Goal: Task Accomplishment & Management: Manage account settings

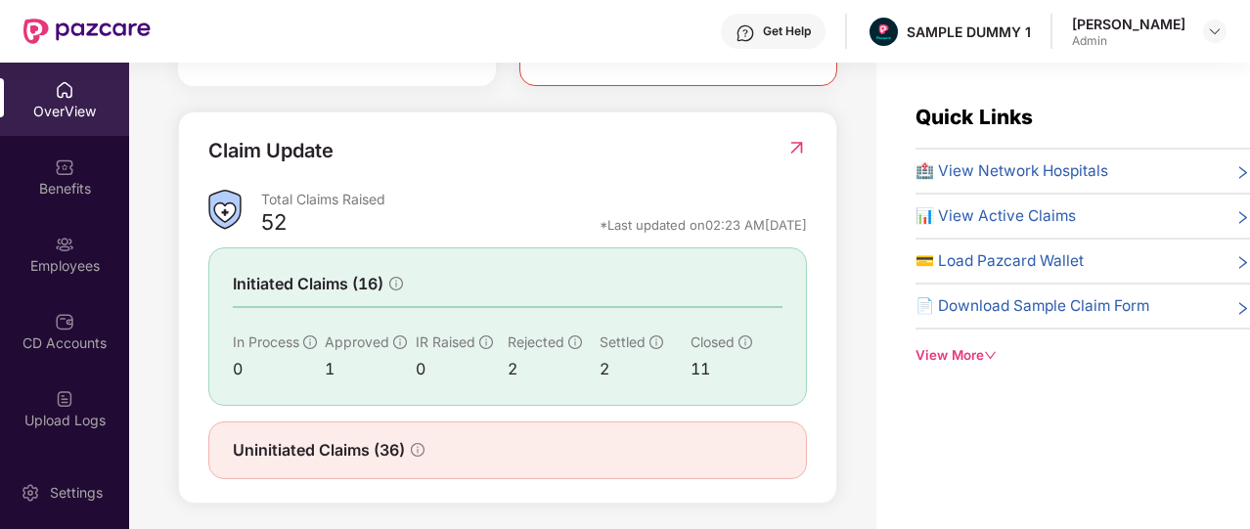
scroll to position [684, 0]
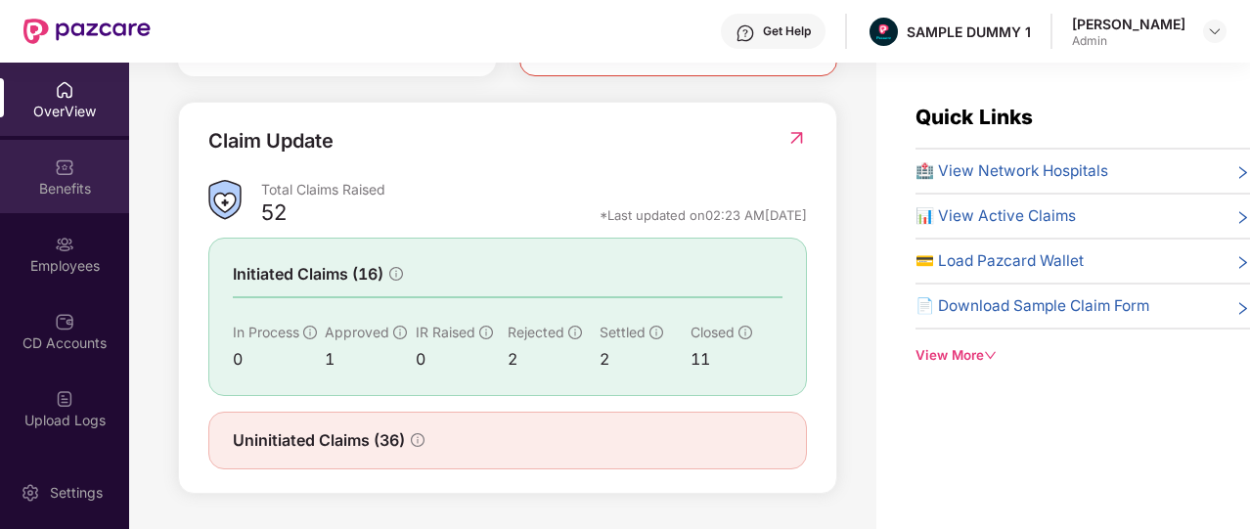
click at [65, 183] on div "Benefits" at bounding box center [64, 189] width 129 height 20
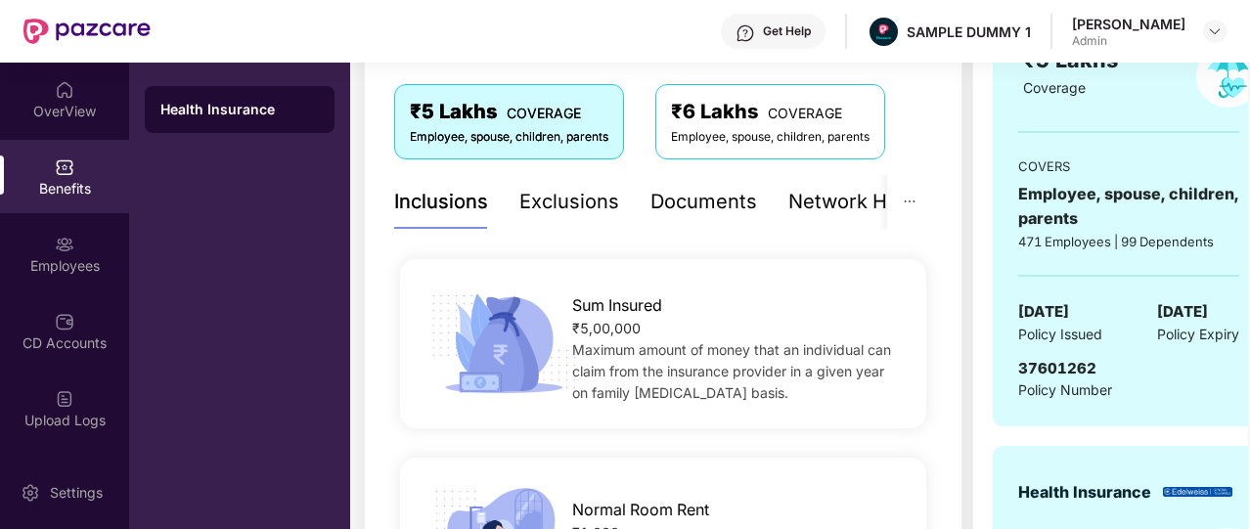
scroll to position [320, 0]
click at [558, 207] on div "Exclusions" at bounding box center [570, 201] width 100 height 30
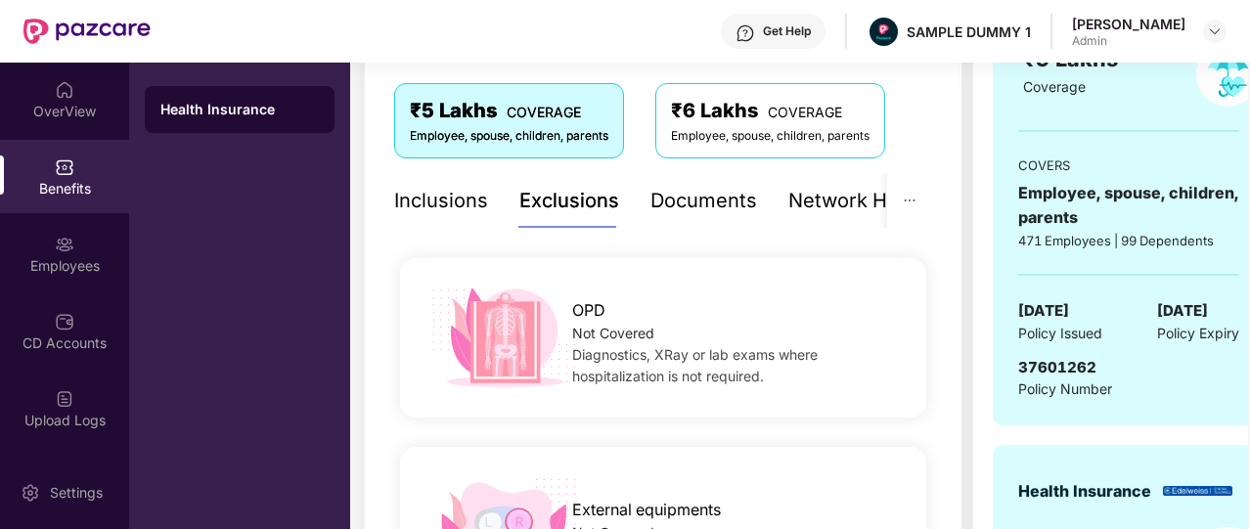
click at [700, 203] on div "Documents" at bounding box center [704, 201] width 107 height 30
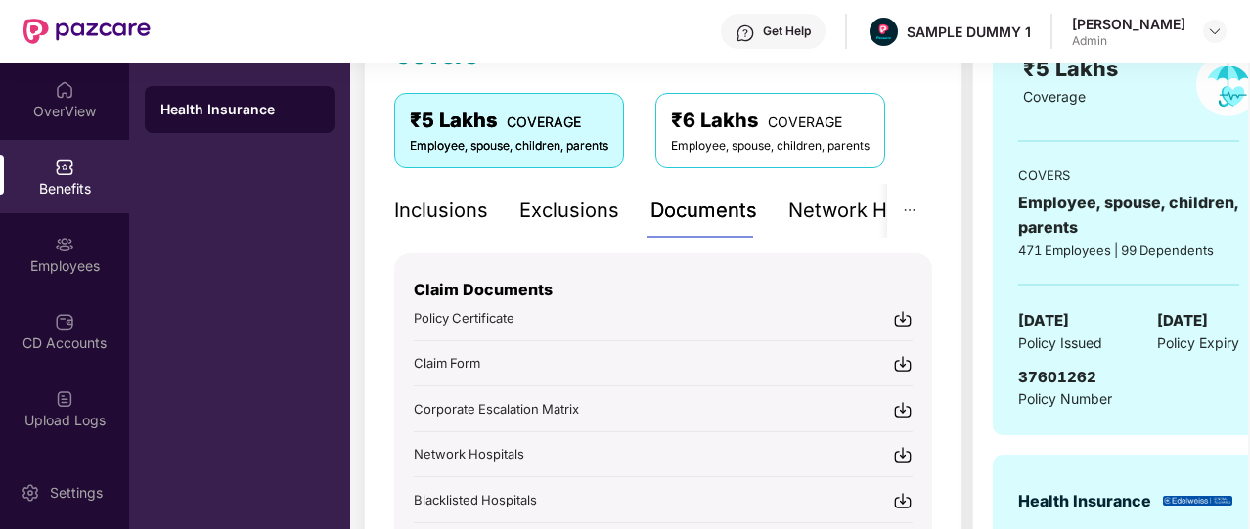
scroll to position [309, 0]
click at [845, 214] on div "Network Hospitals" at bounding box center [874, 212] width 171 height 30
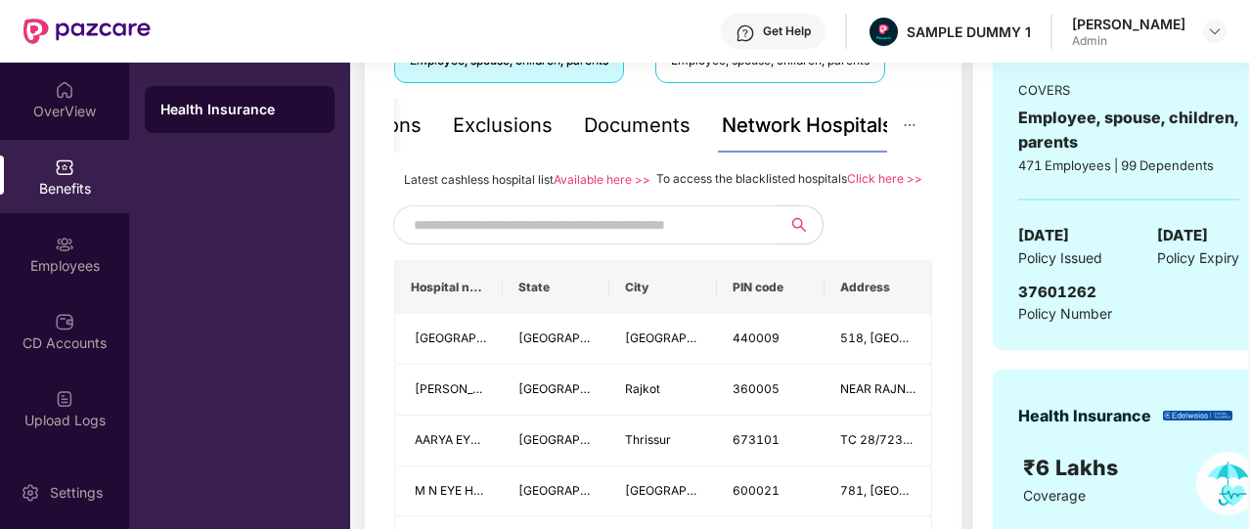
scroll to position [398, 0]
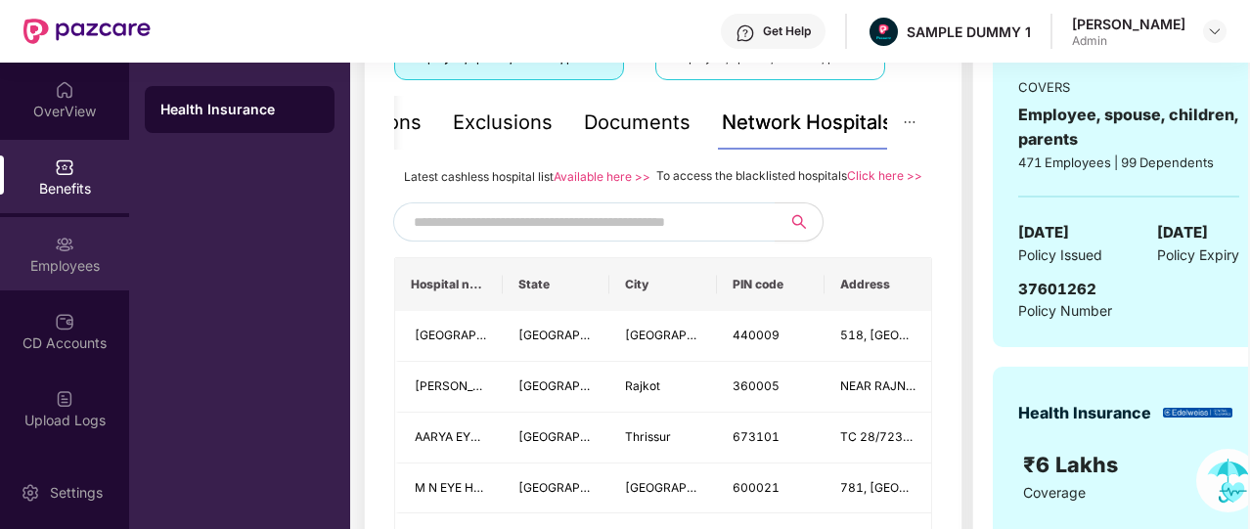
click at [59, 257] on div "Employees" at bounding box center [64, 266] width 129 height 20
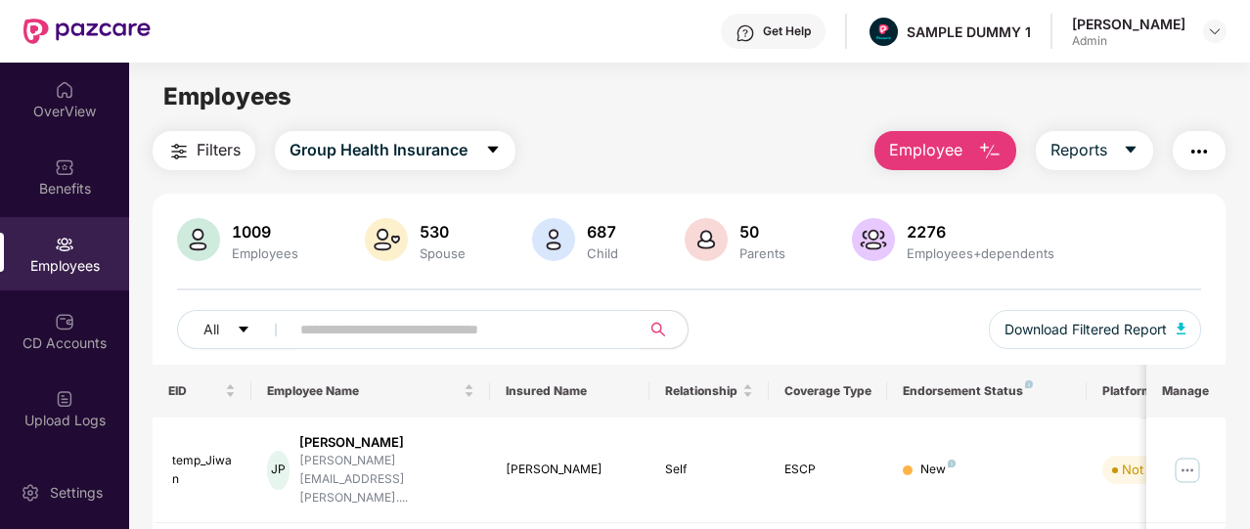
click at [915, 147] on span "Employee" at bounding box center [925, 150] width 73 height 24
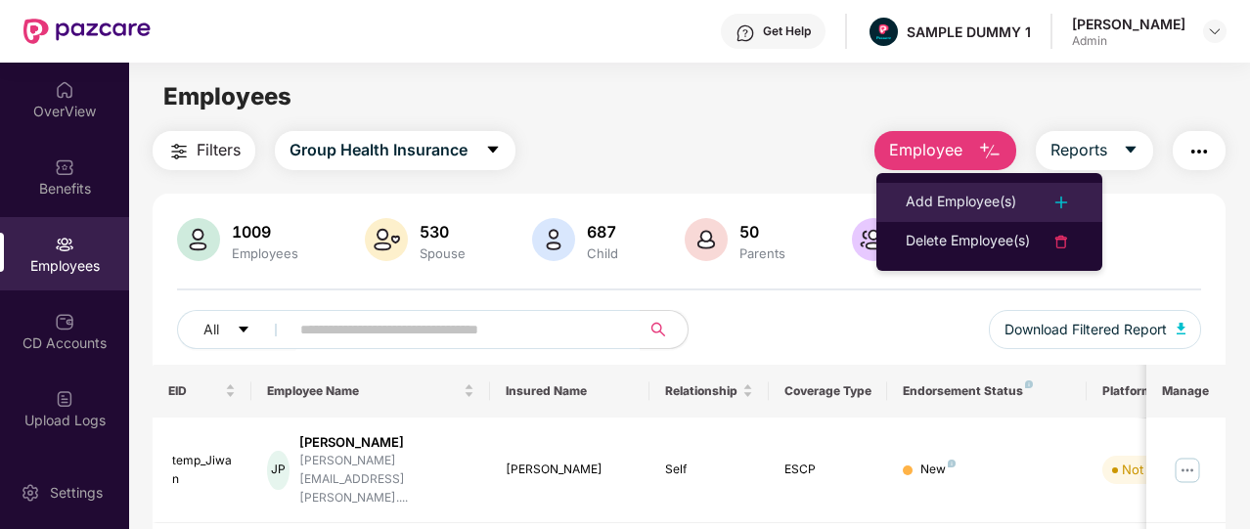
click at [933, 187] on li "Add Employee(s)" at bounding box center [990, 202] width 226 height 39
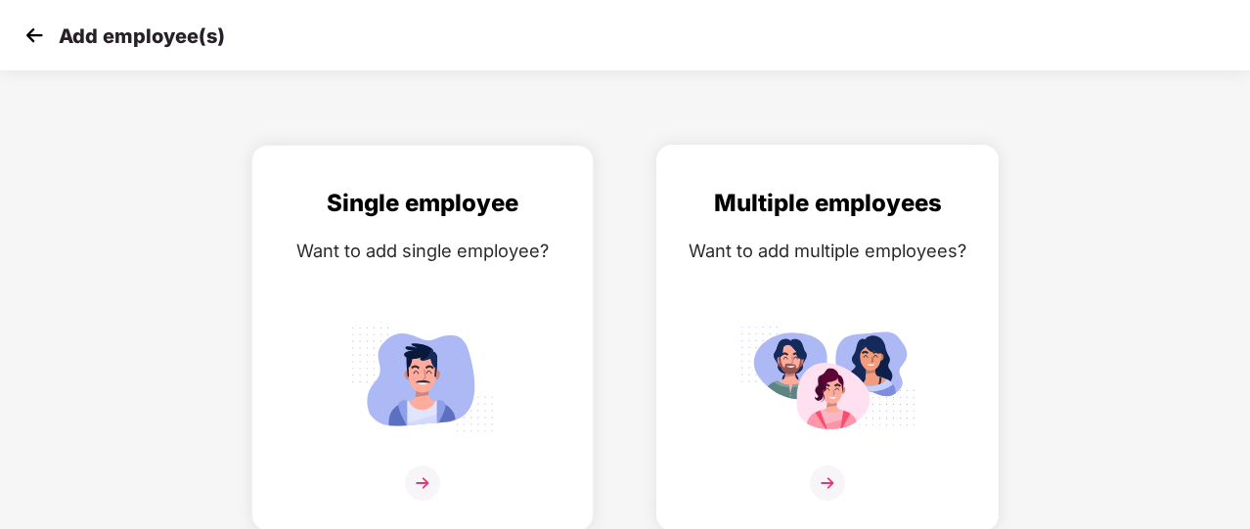
click at [805, 278] on div "Multiple employees Want to add multiple employees?" at bounding box center [827, 355] width 301 height 340
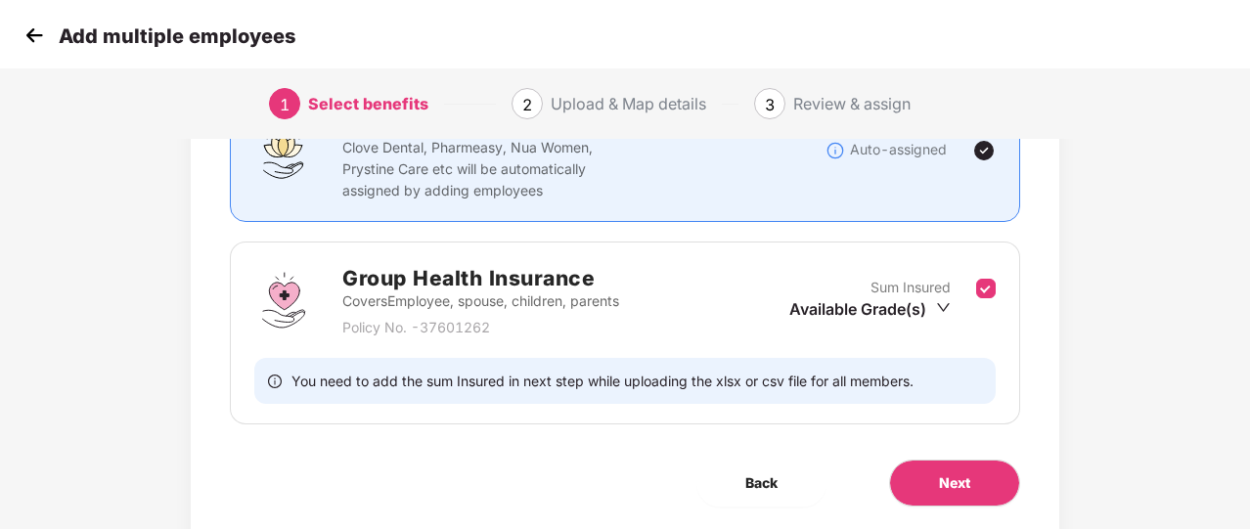
scroll to position [257, 0]
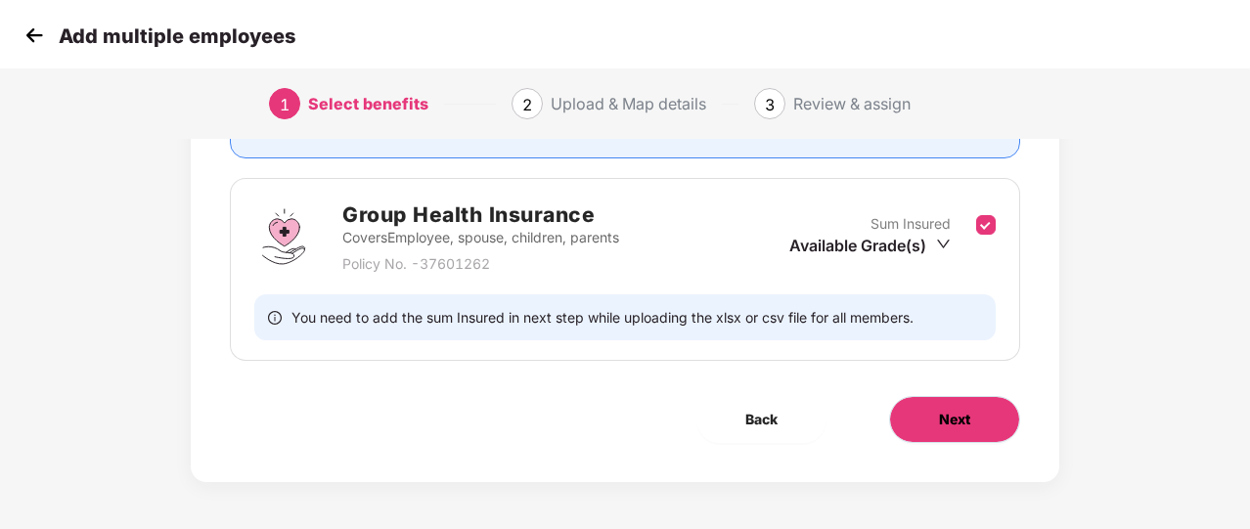
click at [939, 409] on span "Next" at bounding box center [954, 420] width 31 height 22
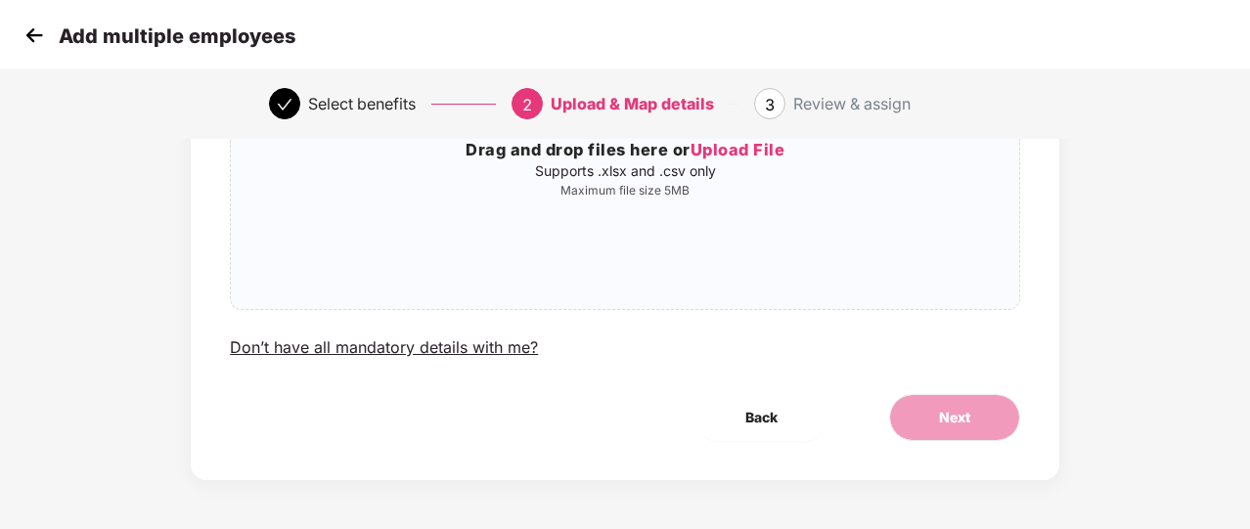
scroll to position [0, 0]
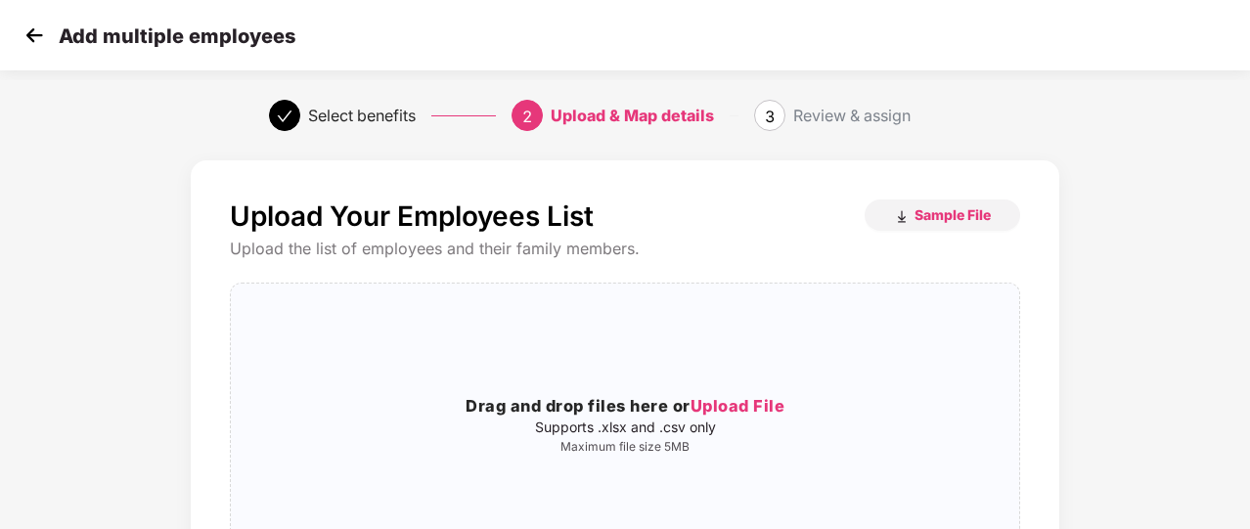
click at [35, 24] on img at bounding box center [34, 35] width 29 height 29
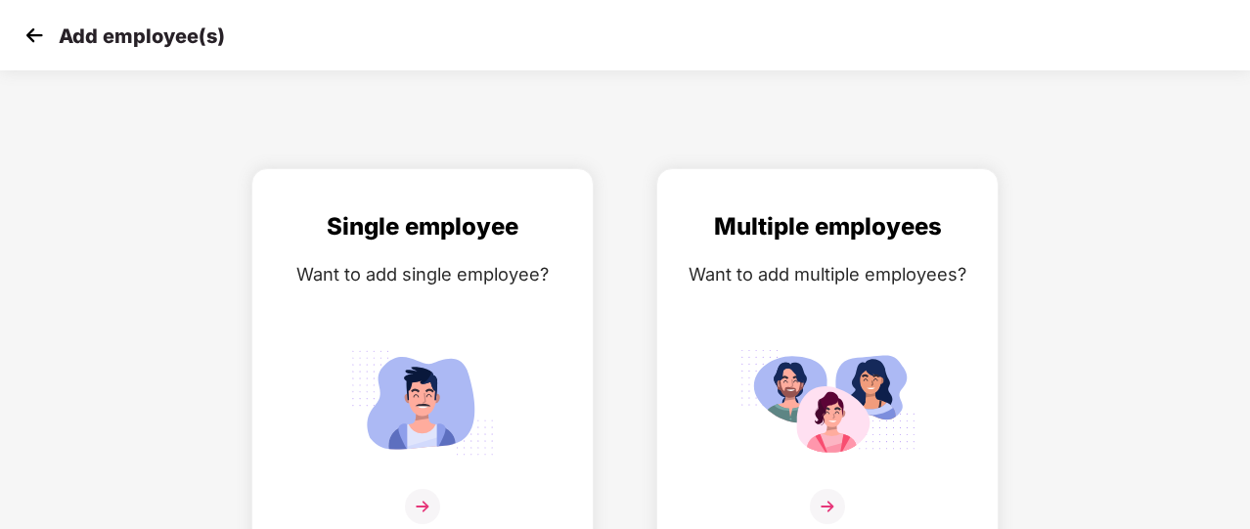
click at [35, 24] on img at bounding box center [34, 35] width 29 height 29
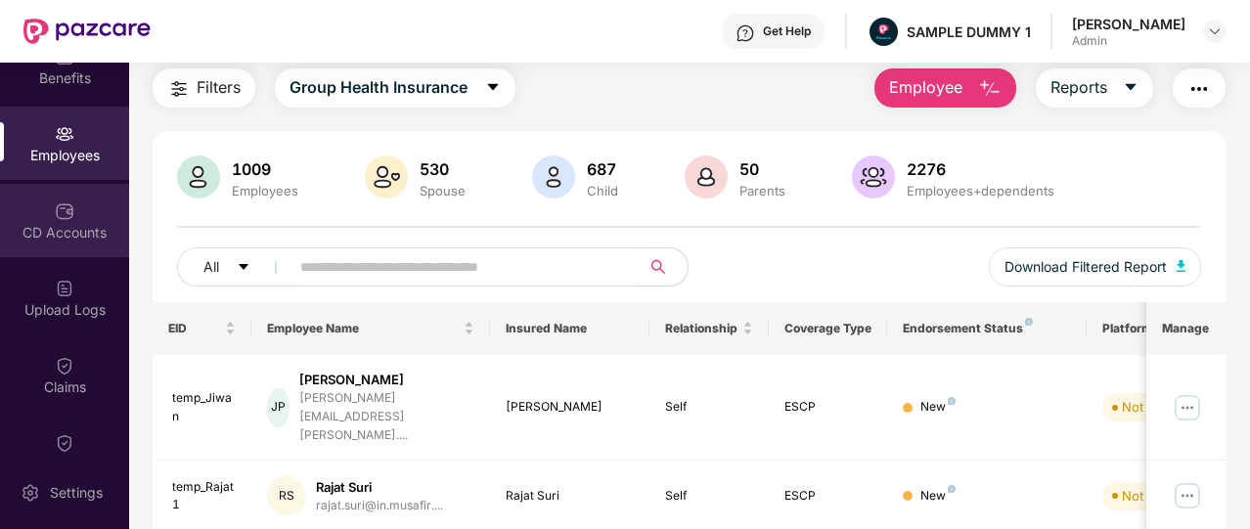
scroll to position [87, 0]
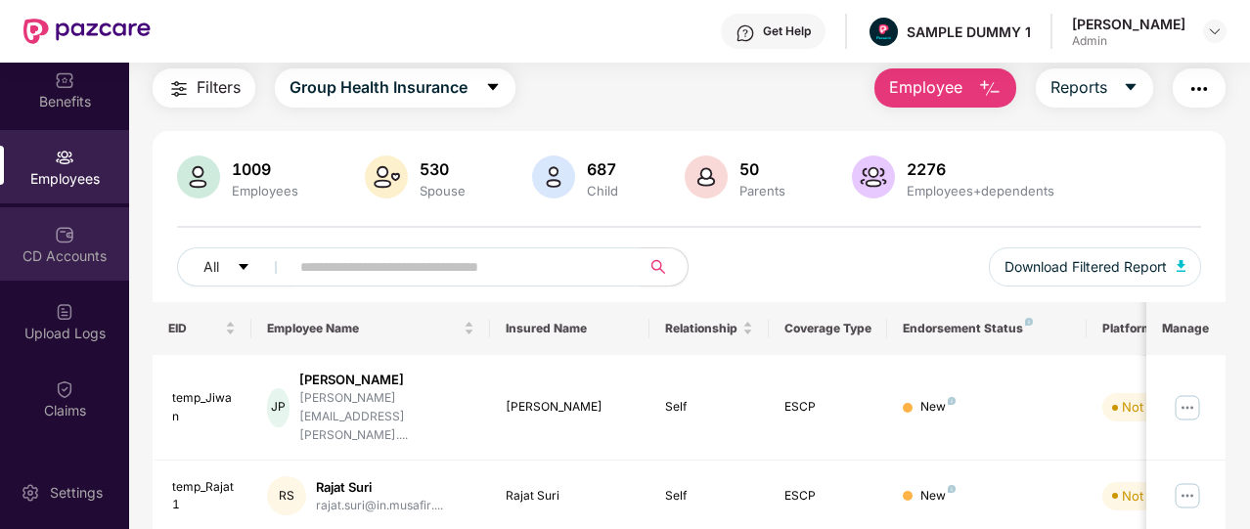
click at [76, 245] on div "CD Accounts" at bounding box center [64, 243] width 129 height 73
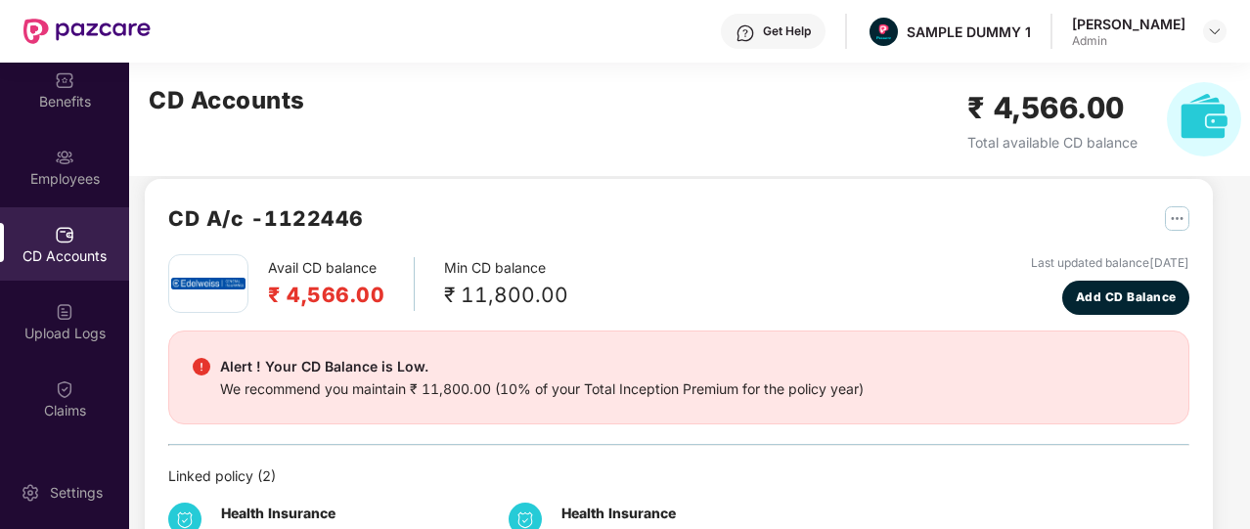
scroll to position [20, 0]
click at [1073, 306] on button "Add CD Balance" at bounding box center [1126, 299] width 127 height 34
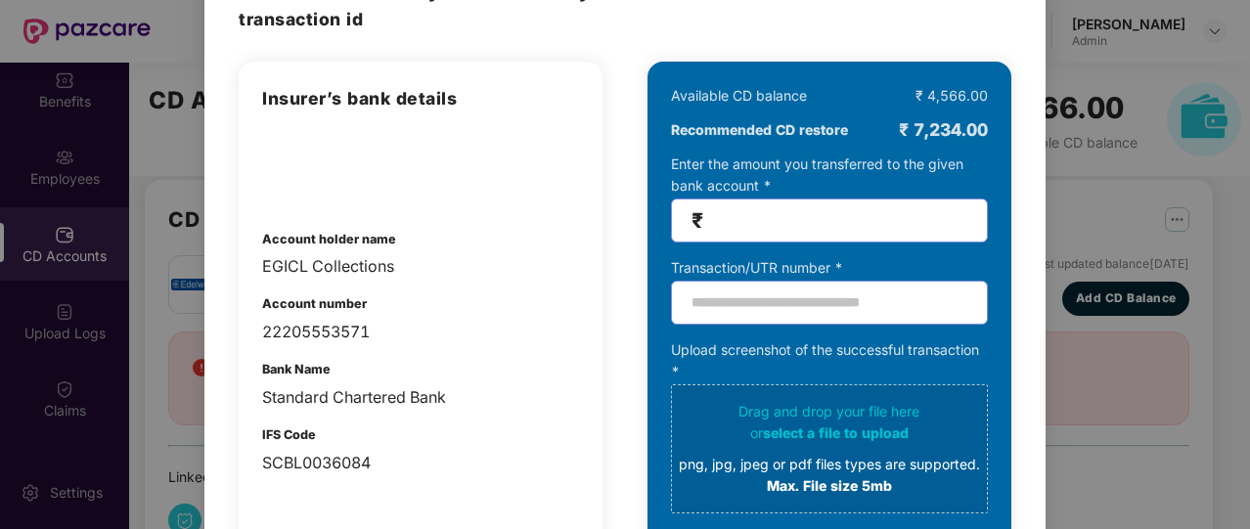
scroll to position [115, 0]
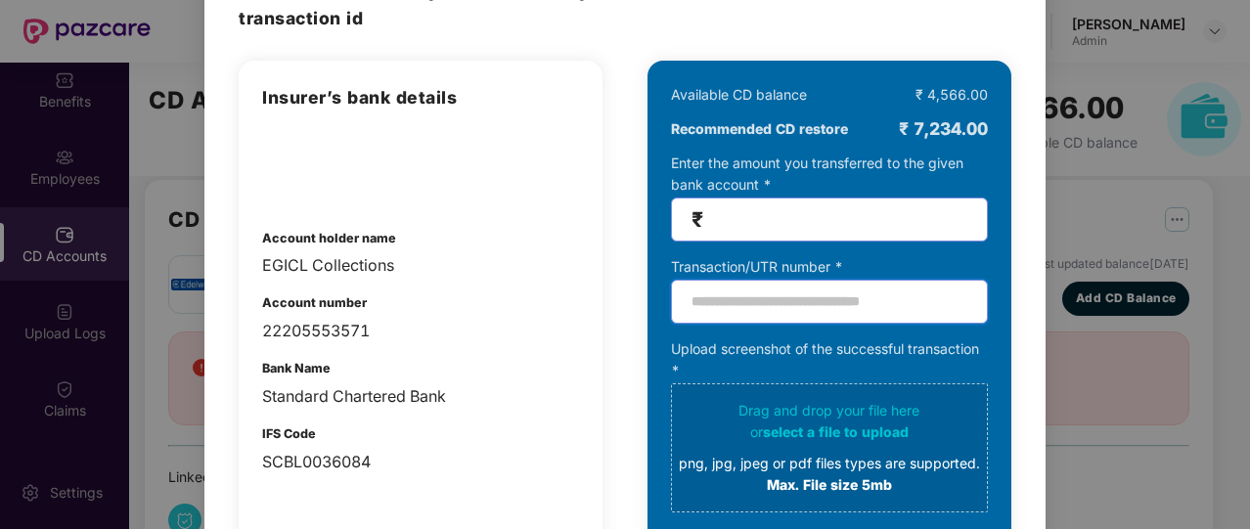
click at [725, 310] on input "text" at bounding box center [829, 302] width 317 height 44
click at [809, 218] on input "number" at bounding box center [837, 219] width 260 height 23
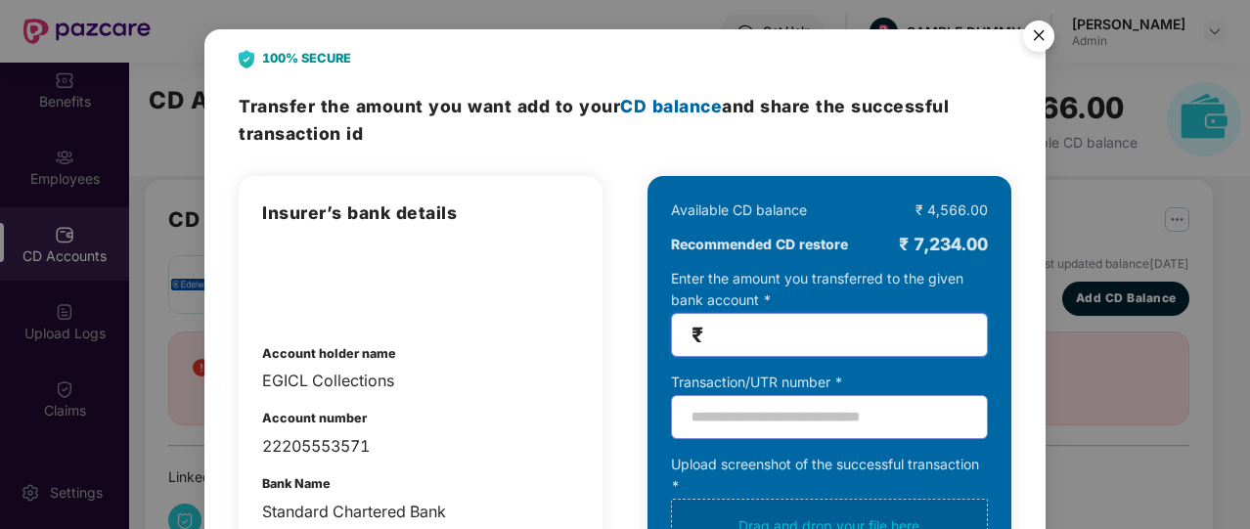
type input "*"
click at [1033, 49] on img "Close" at bounding box center [1039, 39] width 55 height 55
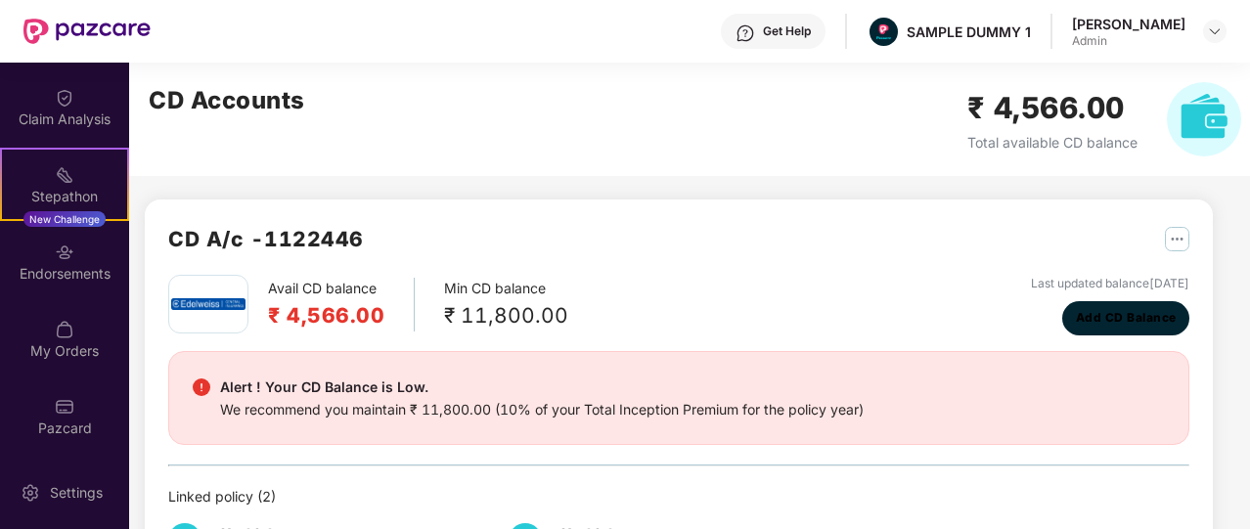
scroll to position [456, 0]
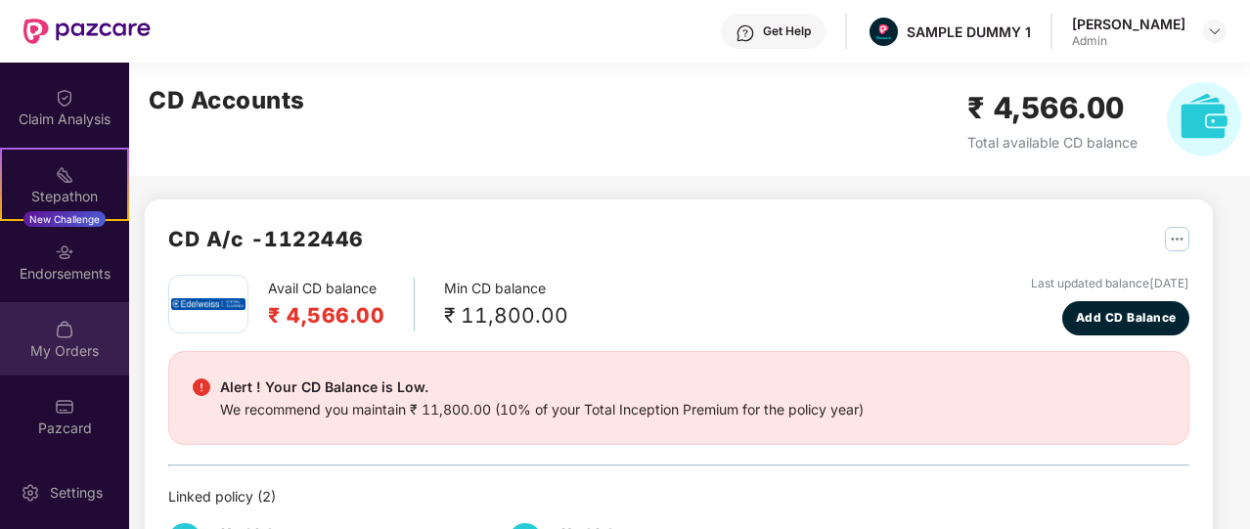
click at [72, 318] on div "My Orders" at bounding box center [64, 338] width 129 height 73
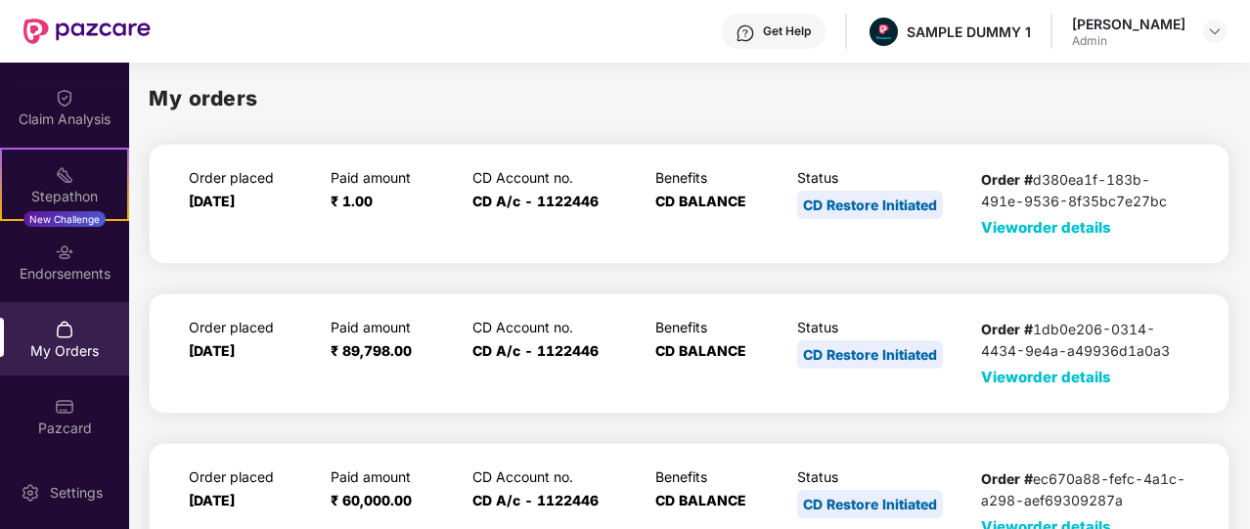
click at [998, 228] on span "View order details" at bounding box center [1046, 227] width 130 height 19
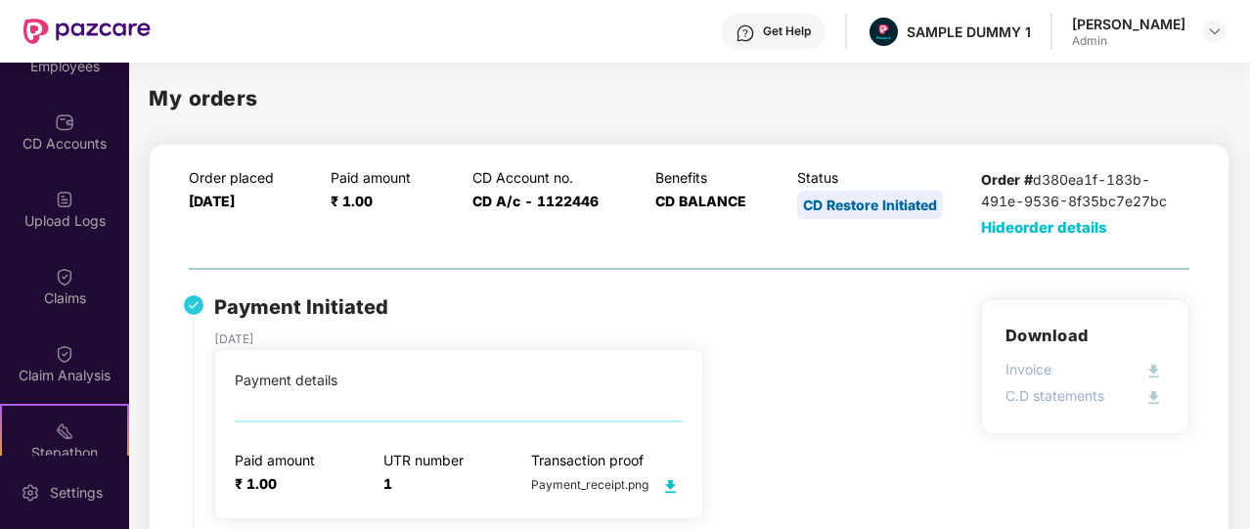
scroll to position [200, 0]
click at [72, 298] on div "Claims" at bounding box center [64, 299] width 129 height 20
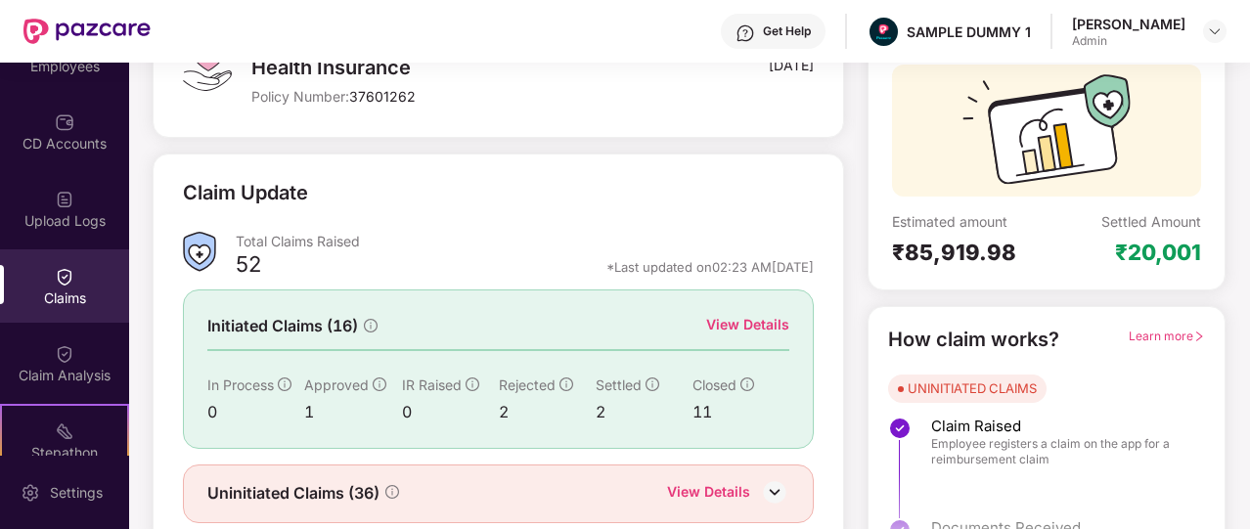
scroll to position [169, 0]
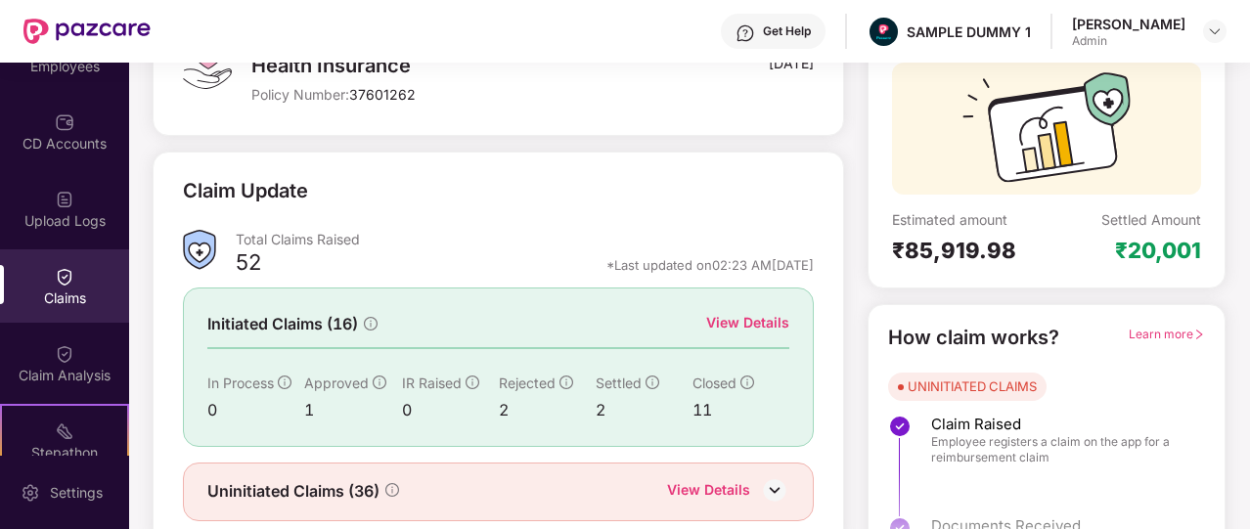
click at [775, 314] on div "View Details" at bounding box center [747, 323] width 83 height 22
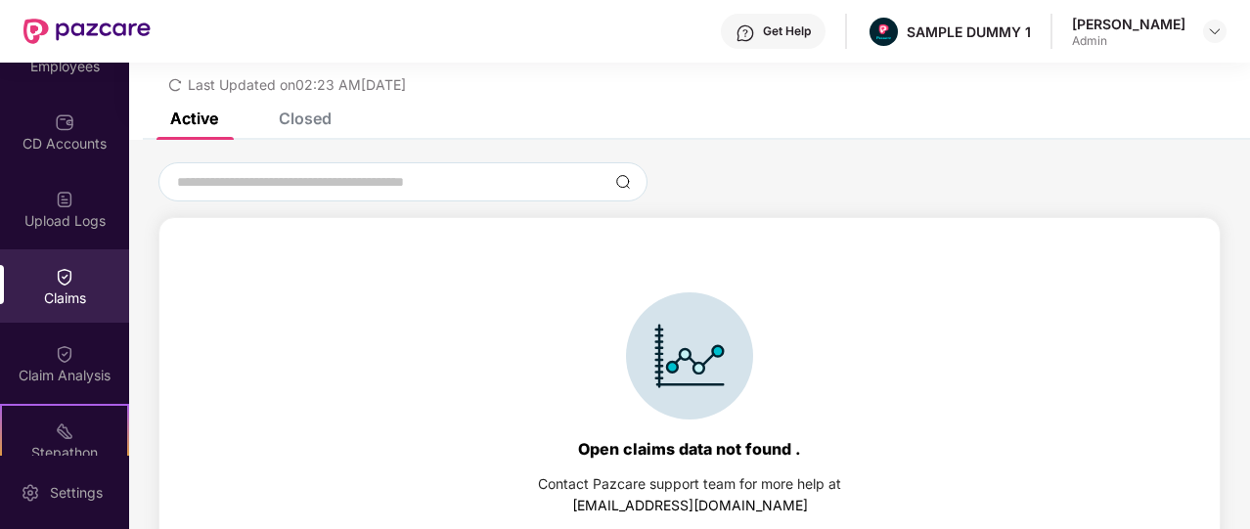
scroll to position [84, 0]
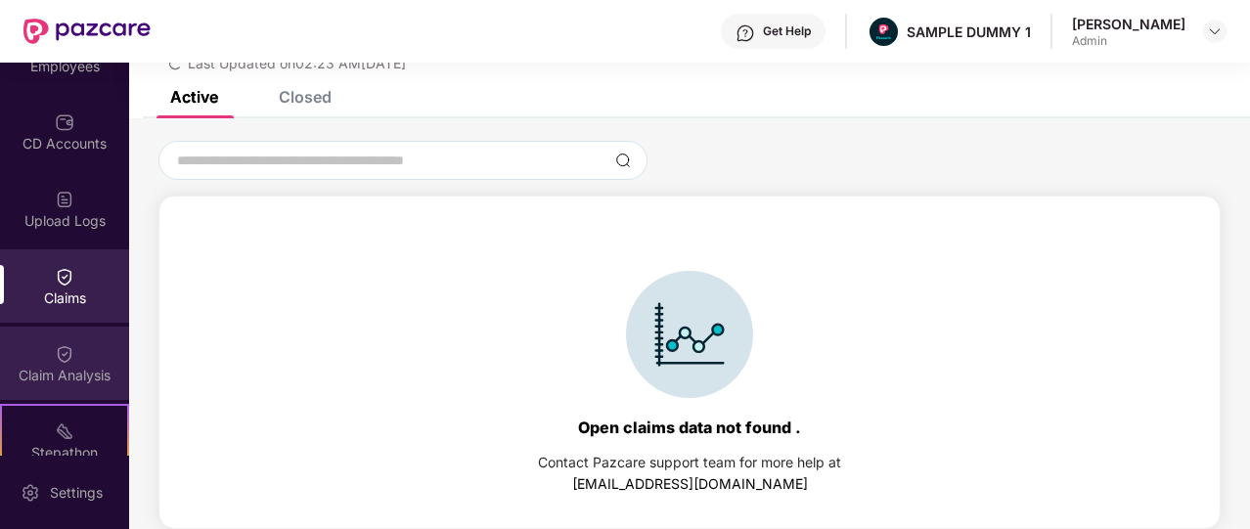
click at [86, 341] on div "Claim Analysis" at bounding box center [64, 363] width 129 height 73
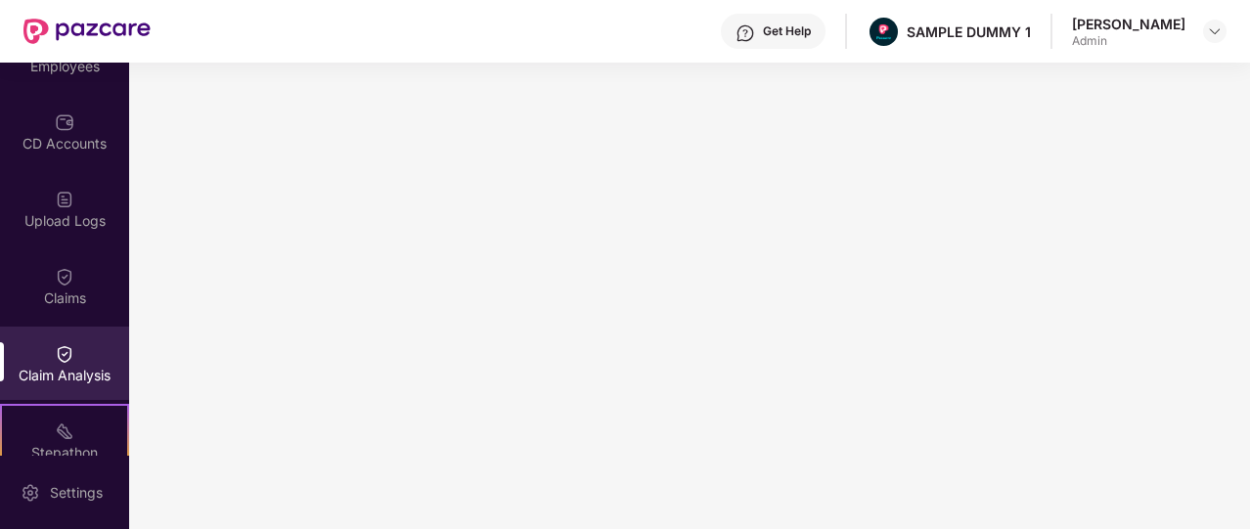
click at [796, 46] on div "Get Help" at bounding box center [773, 31] width 105 height 35
